Goal: Contribute content

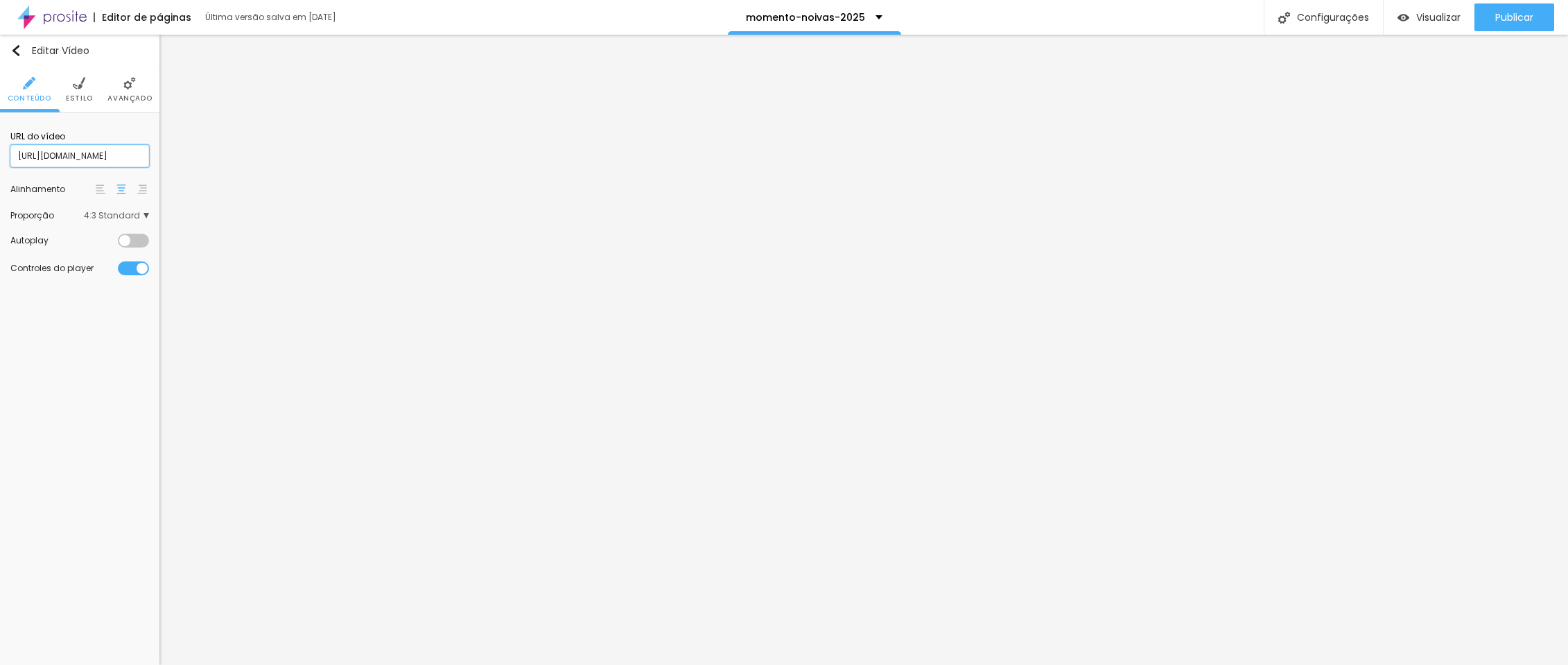
click at [84, 166] on input "[URL][DOMAIN_NAME]" at bounding box center [80, 155] width 139 height 22
paste input "<style>.ss-embed-container-xZpPSy {position:relative; padding-bottom:66.6666666…"
type input "<style>.ss-embed-container-xZpPSy {position:relative; padding-bottom:66.6666666…"
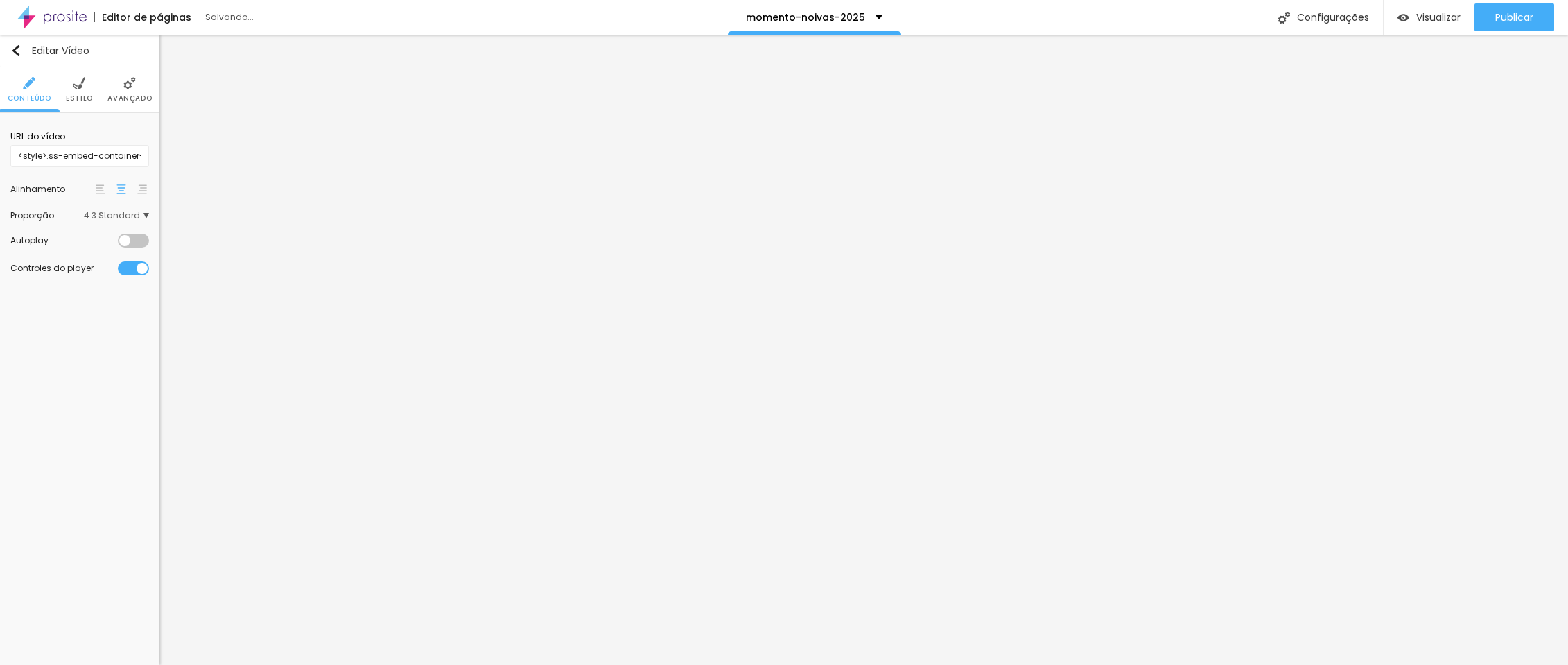
click at [97, 343] on div "Editar Vídeo Conteúdo Estilo Avançado URL do vídeo <style>.ss-embed-container-x…" at bounding box center [80, 350] width 159 height 631
click at [57, 162] on input "<style>.ss-embed-container-xZpPSy {position:relative; padding-bottom:66.6666666…" at bounding box center [80, 155] width 139 height 22
click at [99, 158] on input "<style>.ss-embed-container-xZpPSy {position:relative; padding-bottom:66.6666666…" at bounding box center [80, 155] width 139 height 22
click at [66, 159] on input "<style>.ss-embed-container-xZpPSy {position:relative; padding-bottom:66.6666666…" at bounding box center [80, 155] width 139 height 22
click at [103, 158] on input "<style>.ss-embed-container-xZpPSy {position:relative; padding-bottom:66.6666666…" at bounding box center [80, 155] width 139 height 22
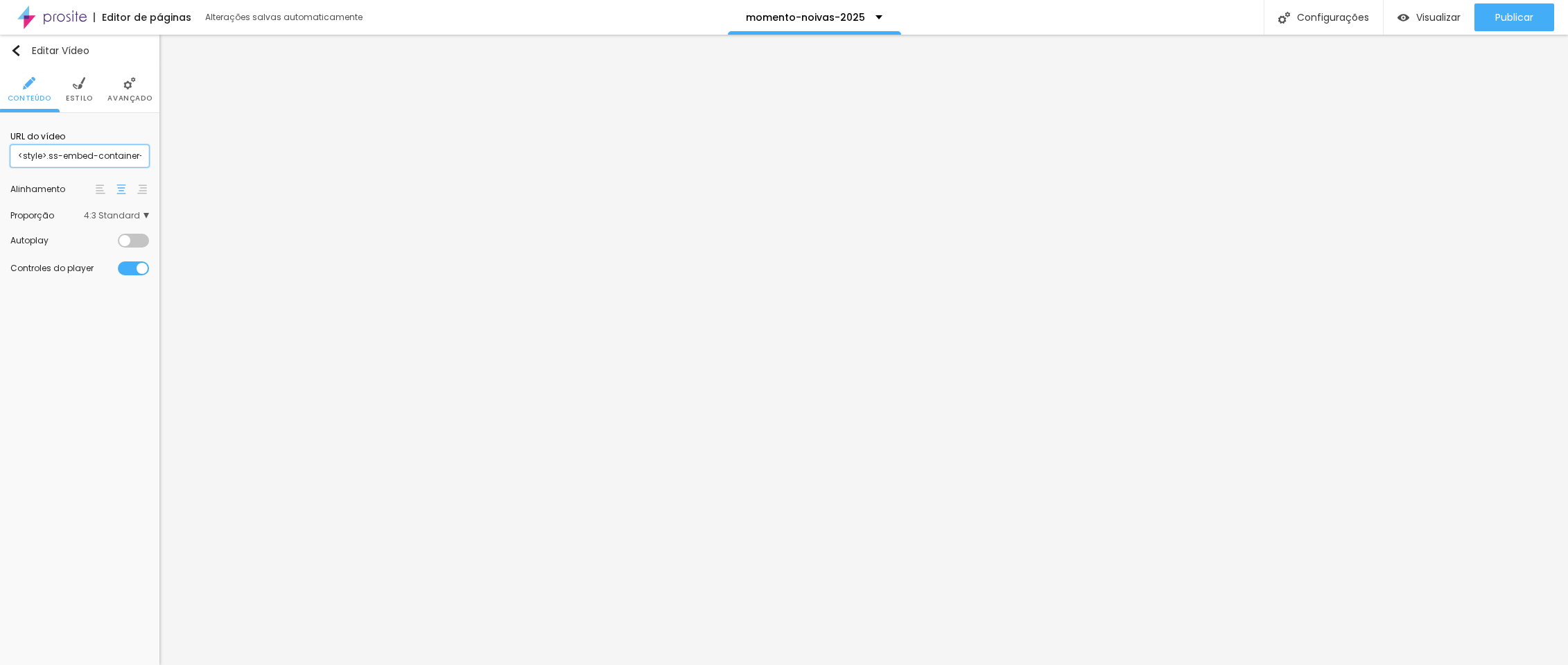
click at [80, 156] on input "<style>.ss-embed-container-xZpPSy {position:relative; padding-bottom:66.6666666…" at bounding box center [80, 155] width 139 height 22
paste input "[URL][DOMAIN_NAME]"
type input "[URL][DOMAIN_NAME]"
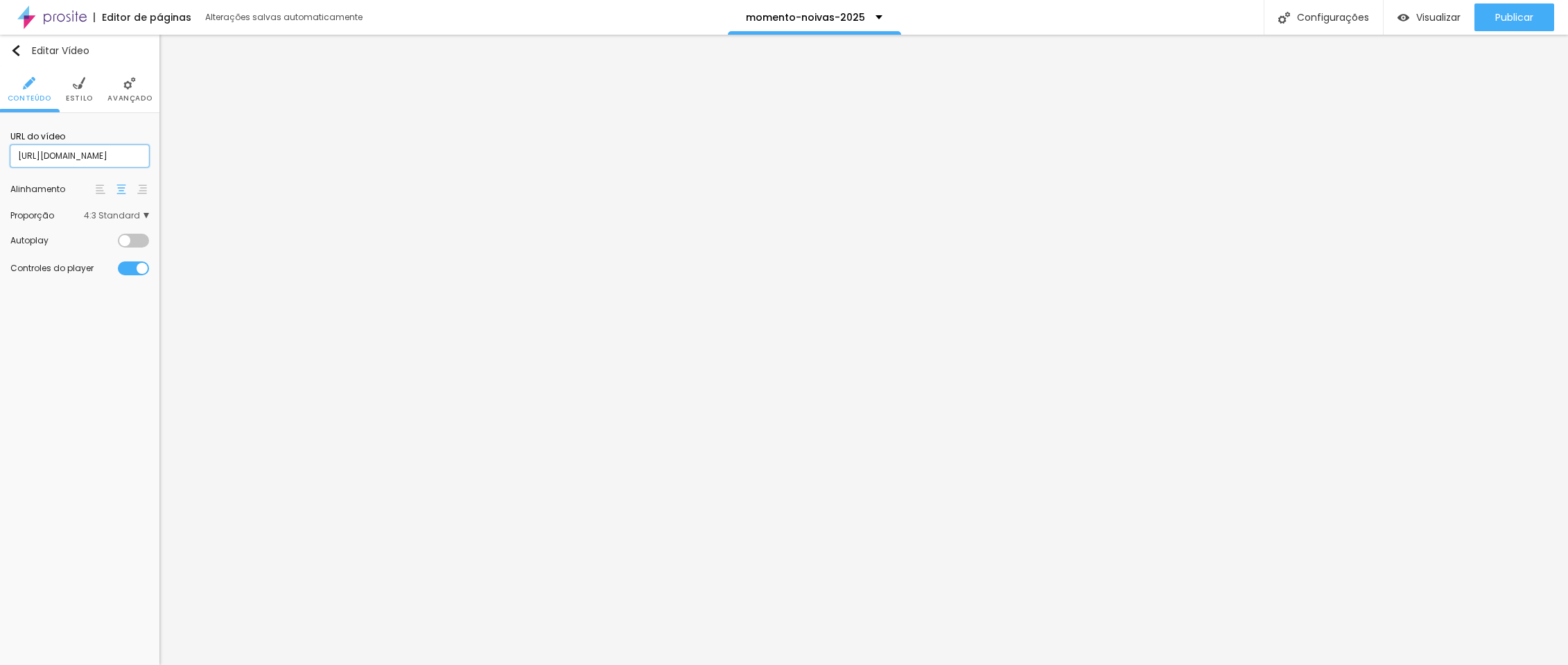
click at [51, 162] on input "[URL][DOMAIN_NAME]" at bounding box center [80, 155] width 139 height 22
drag, startPoint x: 52, startPoint y: 159, endPoint x: -4, endPoint y: 158, distance: 56.0
click at [0, 158] on html "Editor de páginas Alterações salvas automaticamente momento-noivas-2025 Configu…" at bounding box center [784, 332] width 1568 height 665
click at [1432, 24] on div "Visualizar" at bounding box center [1429, 17] width 63 height 28
